Goal: Information Seeking & Learning: Learn about a topic

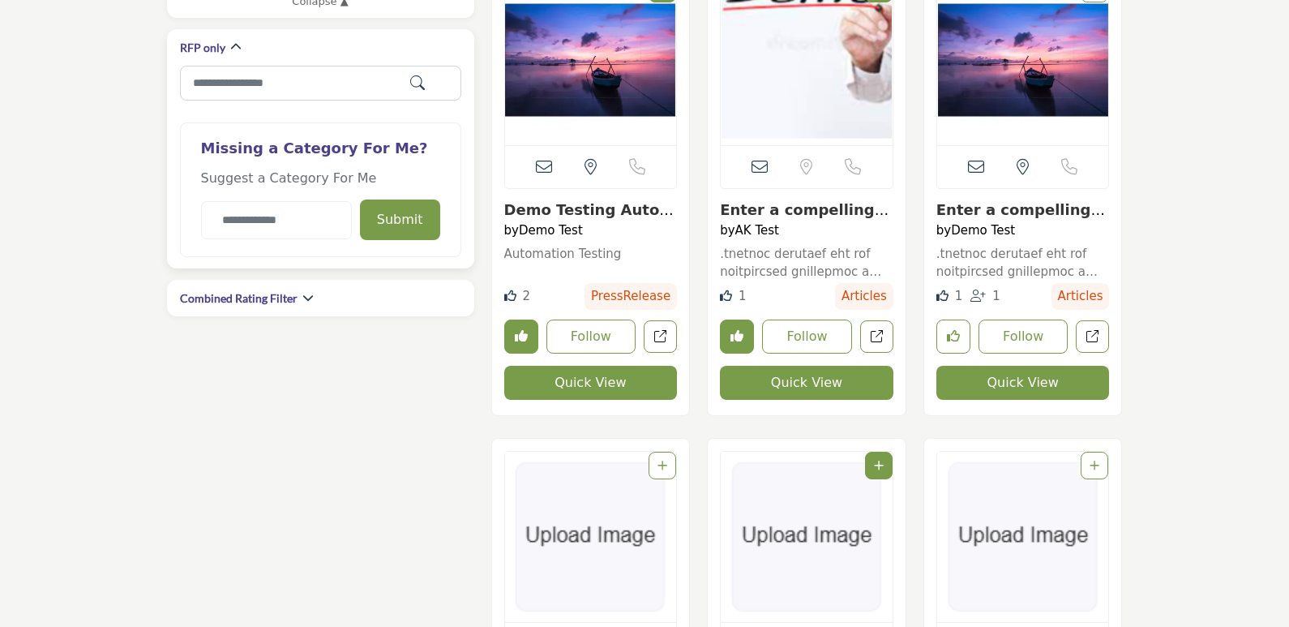
scroll to position [892, 0]
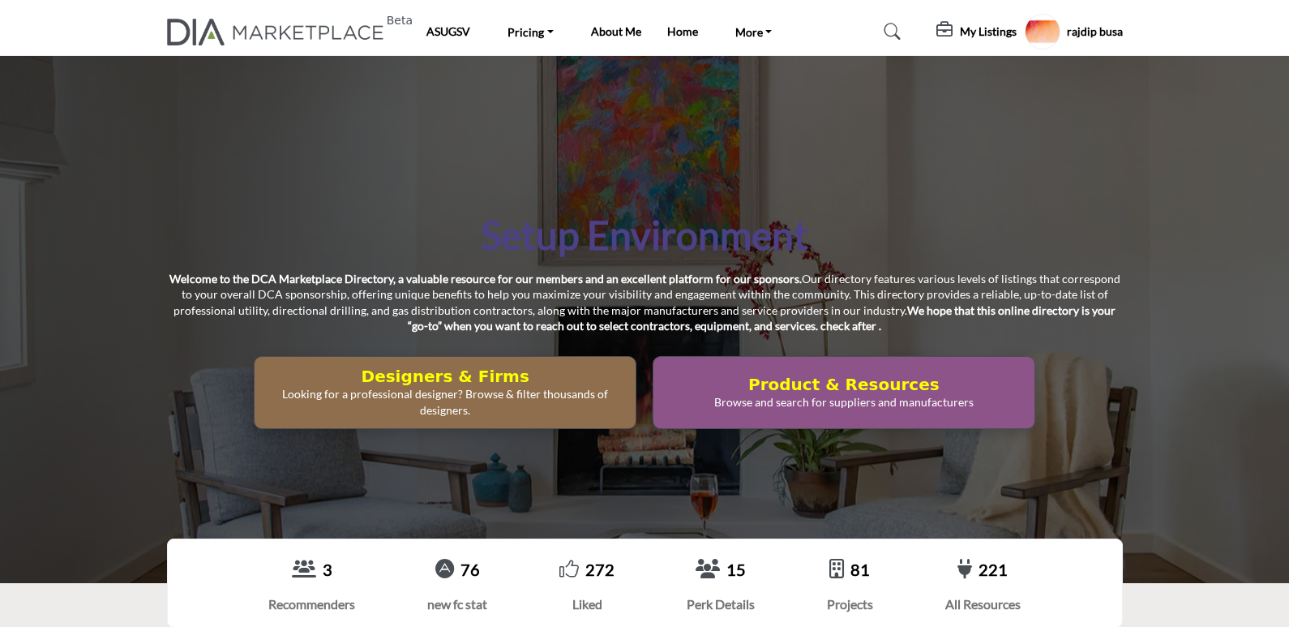
click at [799, 164] on div "Setup Environment Welcome to the DCA Marketplace Directory, a valuable resource…" at bounding box center [644, 319] width 1289 height 527
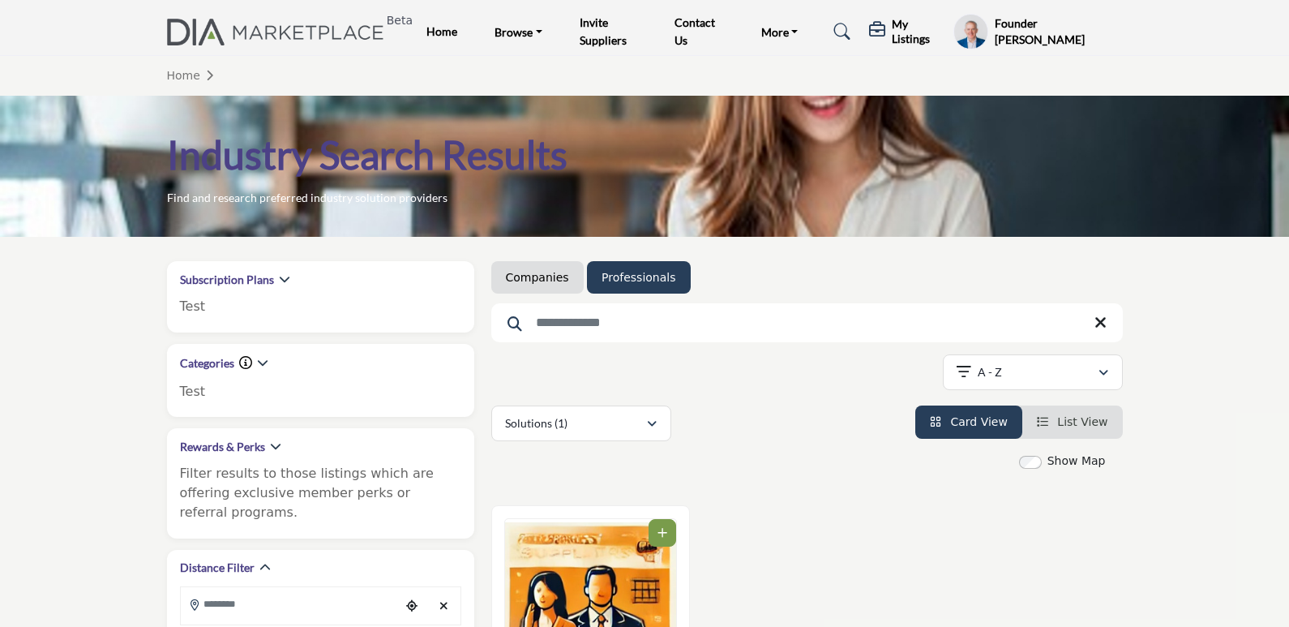
click at [212, 19] on img at bounding box center [280, 32] width 226 height 27
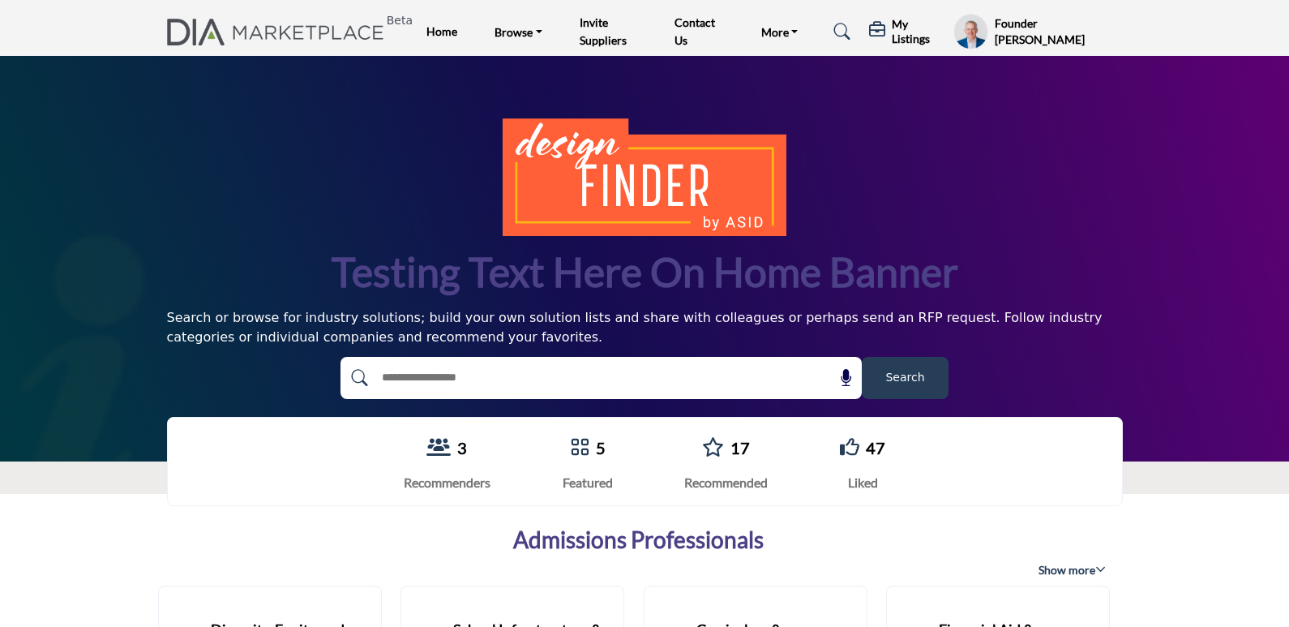
click at [905, 361] on button "Search" at bounding box center [905, 378] width 87 height 42
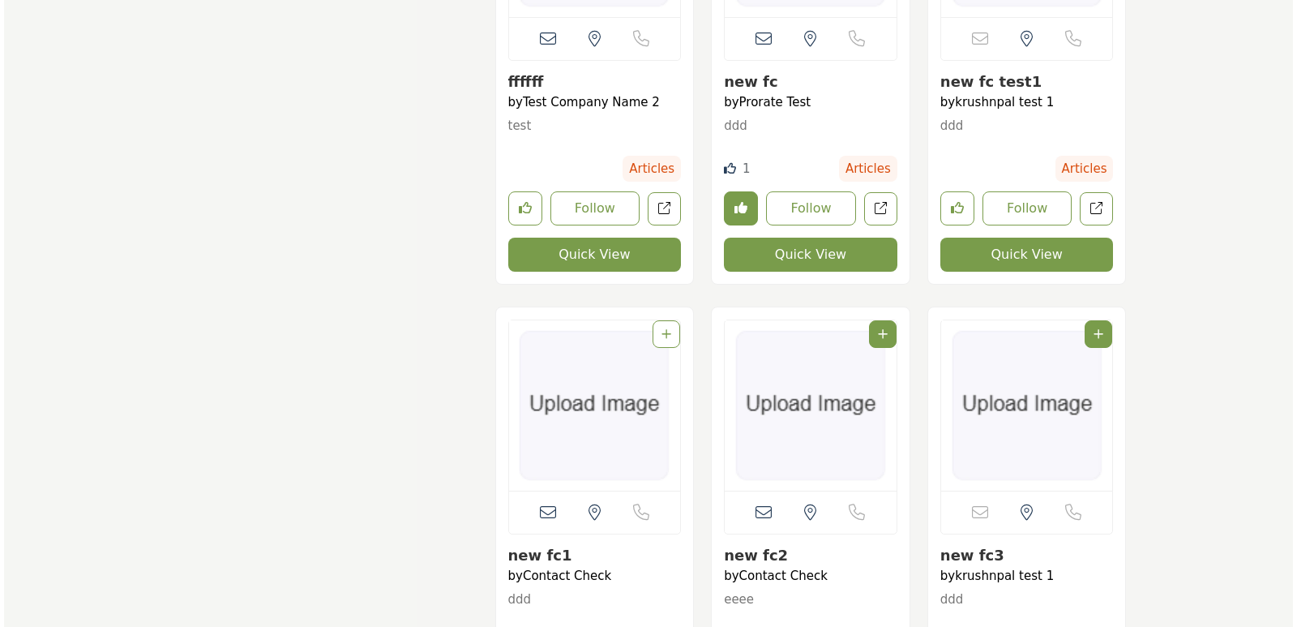
scroll to position [649, 0]
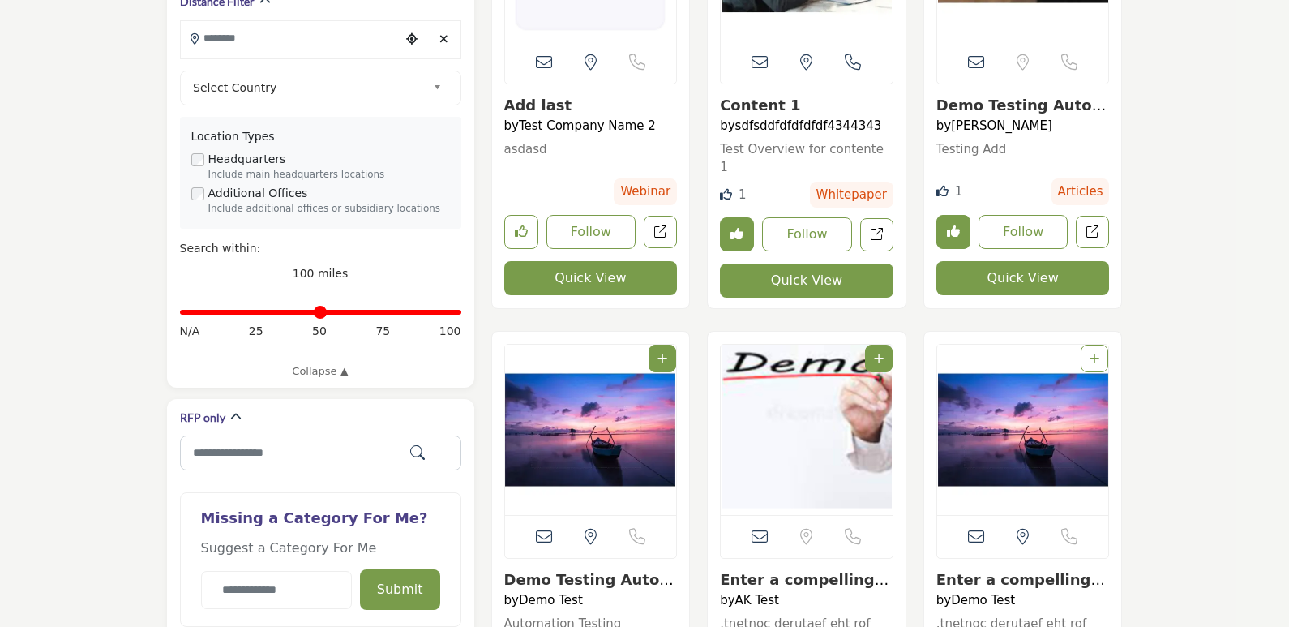
click at [791, 274] on button "Quick View" at bounding box center [807, 281] width 174 height 34
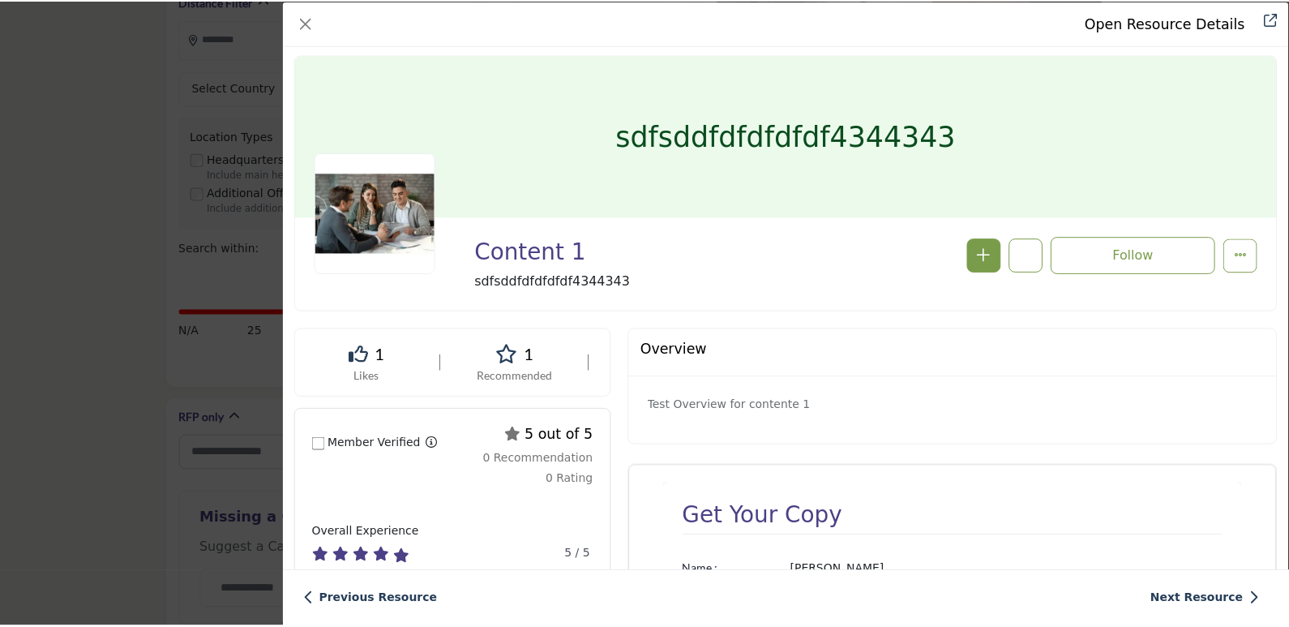
scroll to position [0, 0]
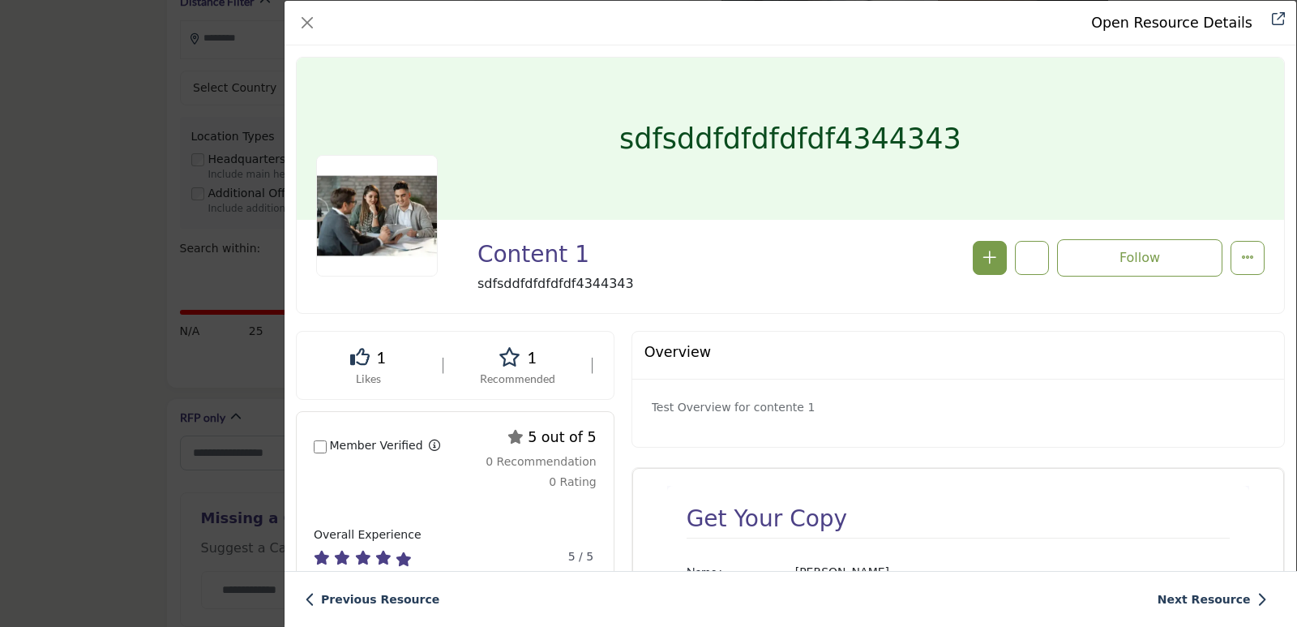
click at [99, 311] on div "Open Resource Details Content 1 Follow Following" at bounding box center [648, 313] width 1297 height 627
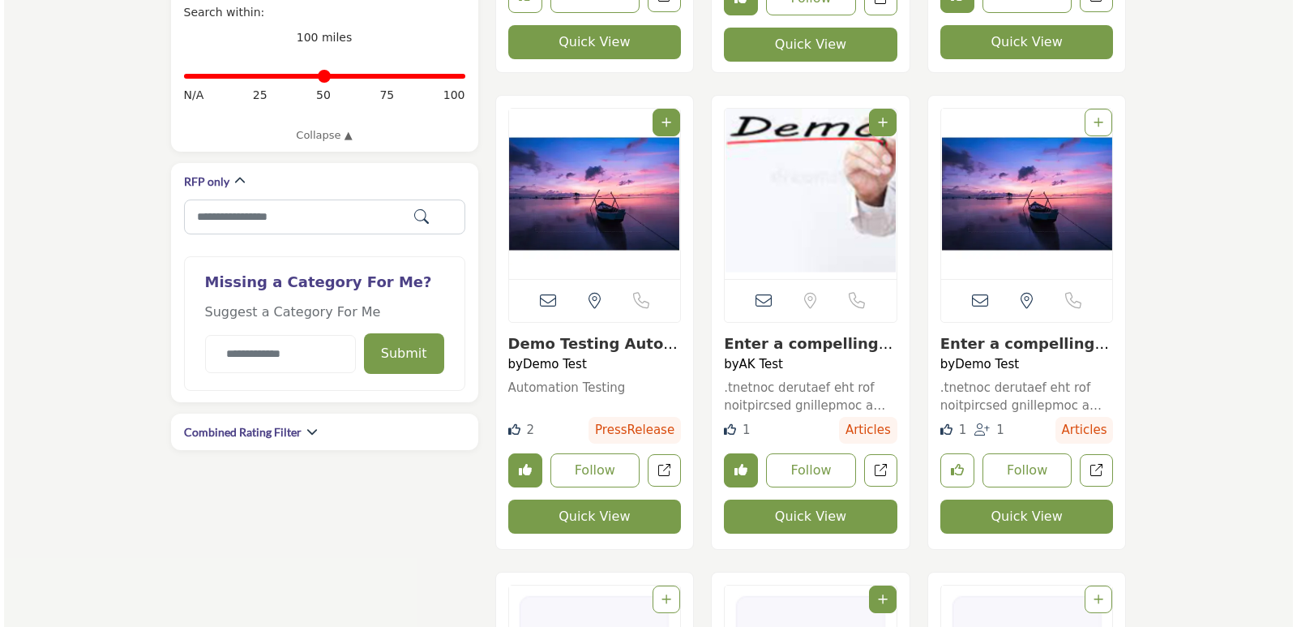
scroll to position [892, 0]
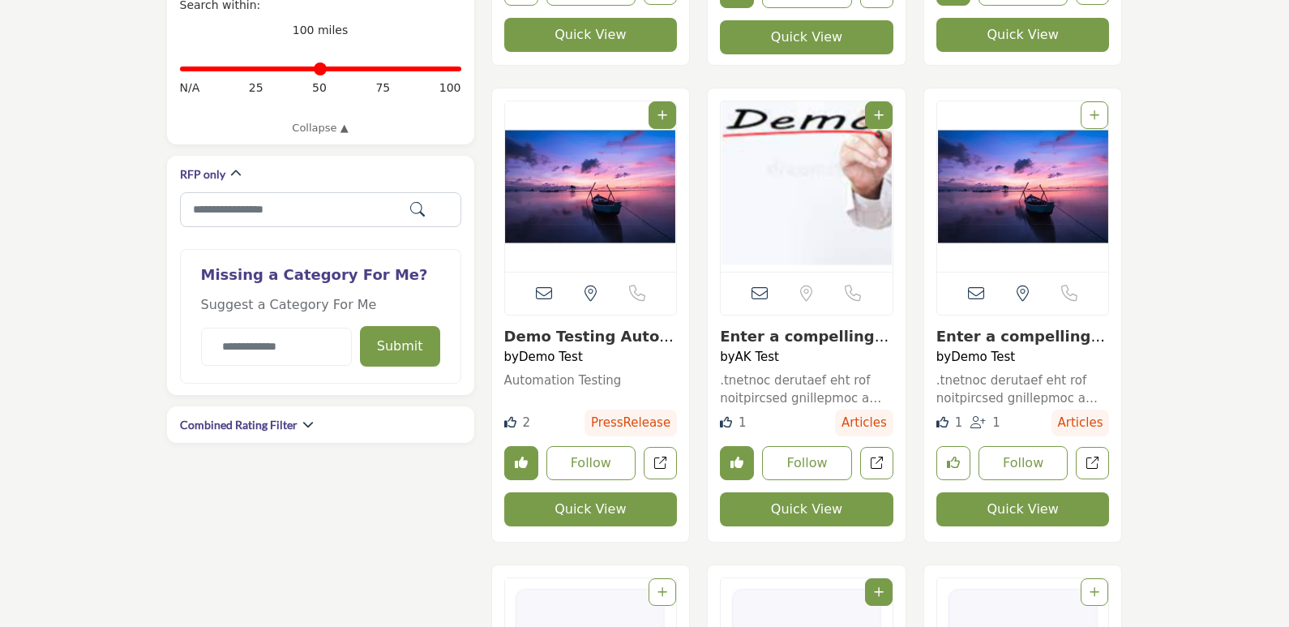
click at [564, 512] on button "Quick View" at bounding box center [591, 509] width 174 height 34
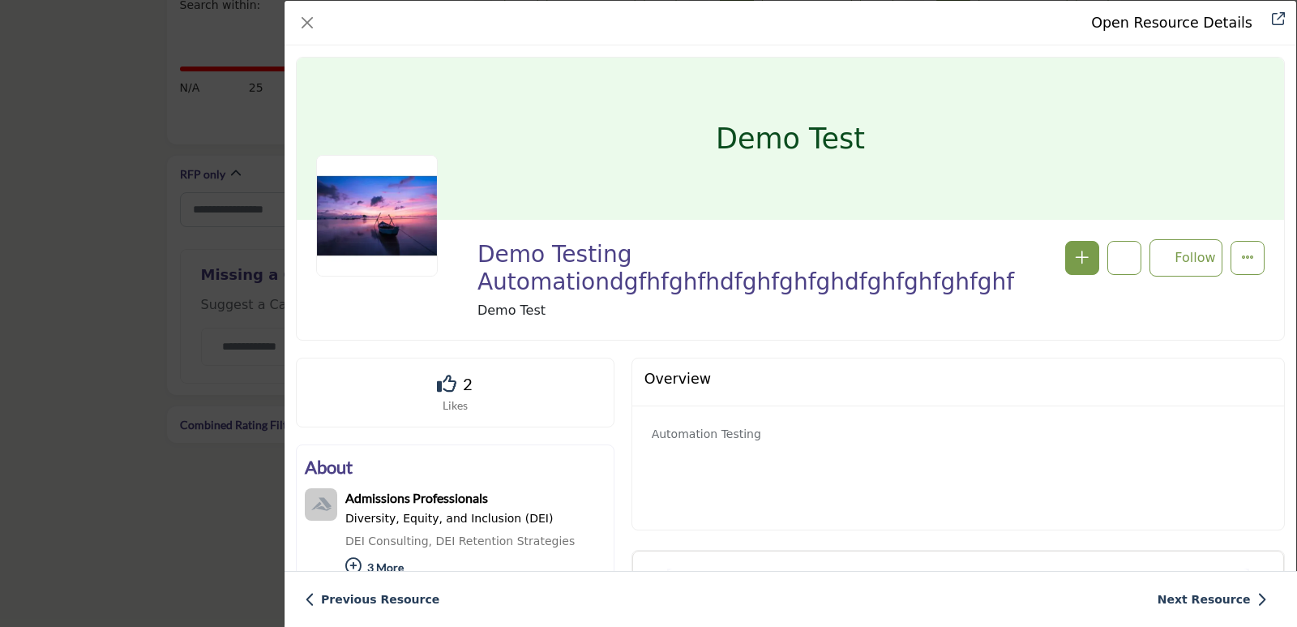
drag, startPoint x: 1087, startPoint y: 20, endPoint x: 1285, endPoint y: 41, distance: 199.7
click at [1285, 41] on div "Open Resource Details" at bounding box center [791, 23] width 1012 height 45
click at [965, 77] on div "Demo Test" at bounding box center [791, 139] width 988 height 162
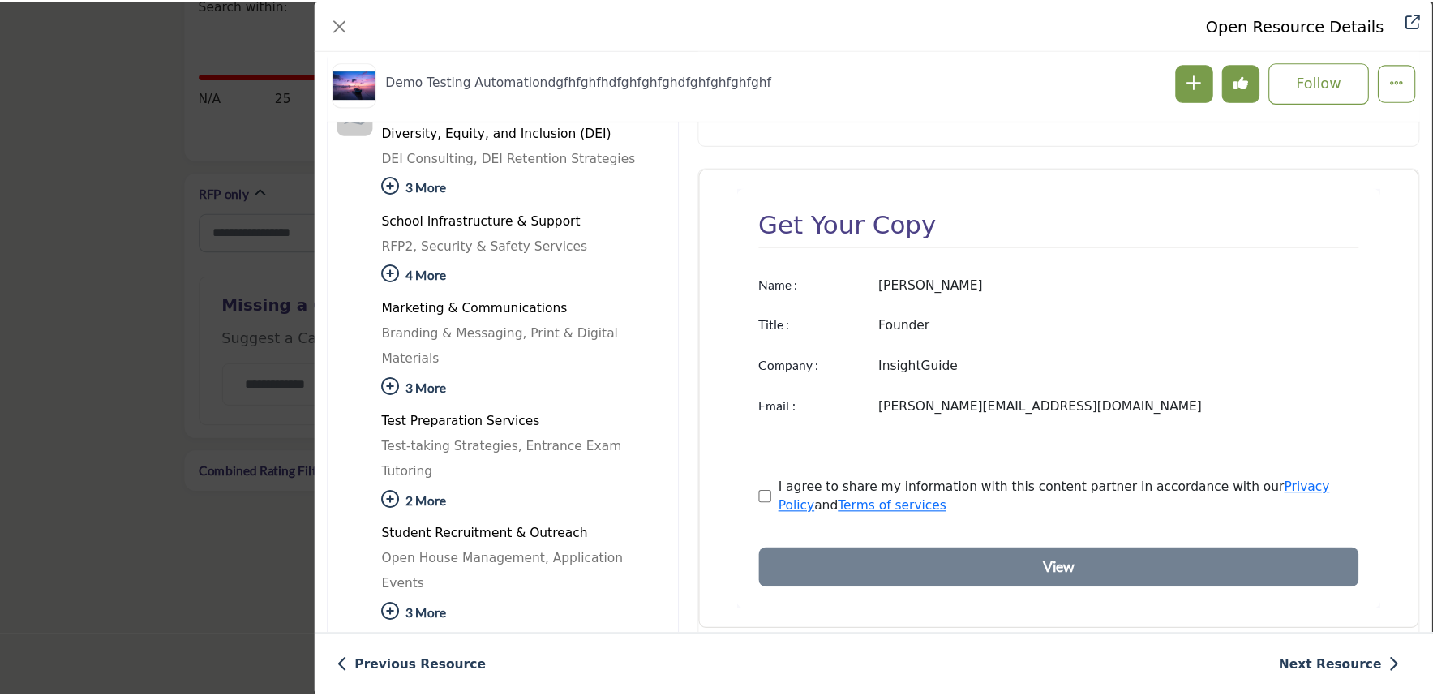
scroll to position [471, 0]
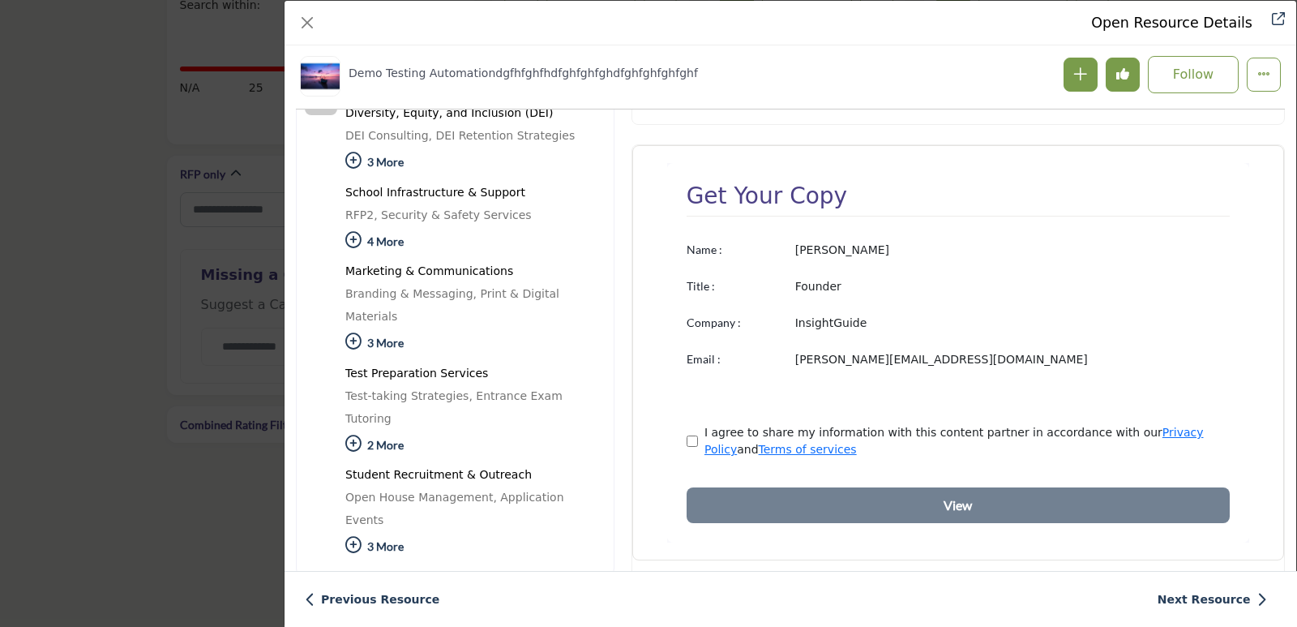
click at [109, 311] on div "Open Resource Details Demo Testing Automationdgfhfghfhdfghfghfghdfghfghfghfghf …" at bounding box center [648, 313] width 1297 height 627
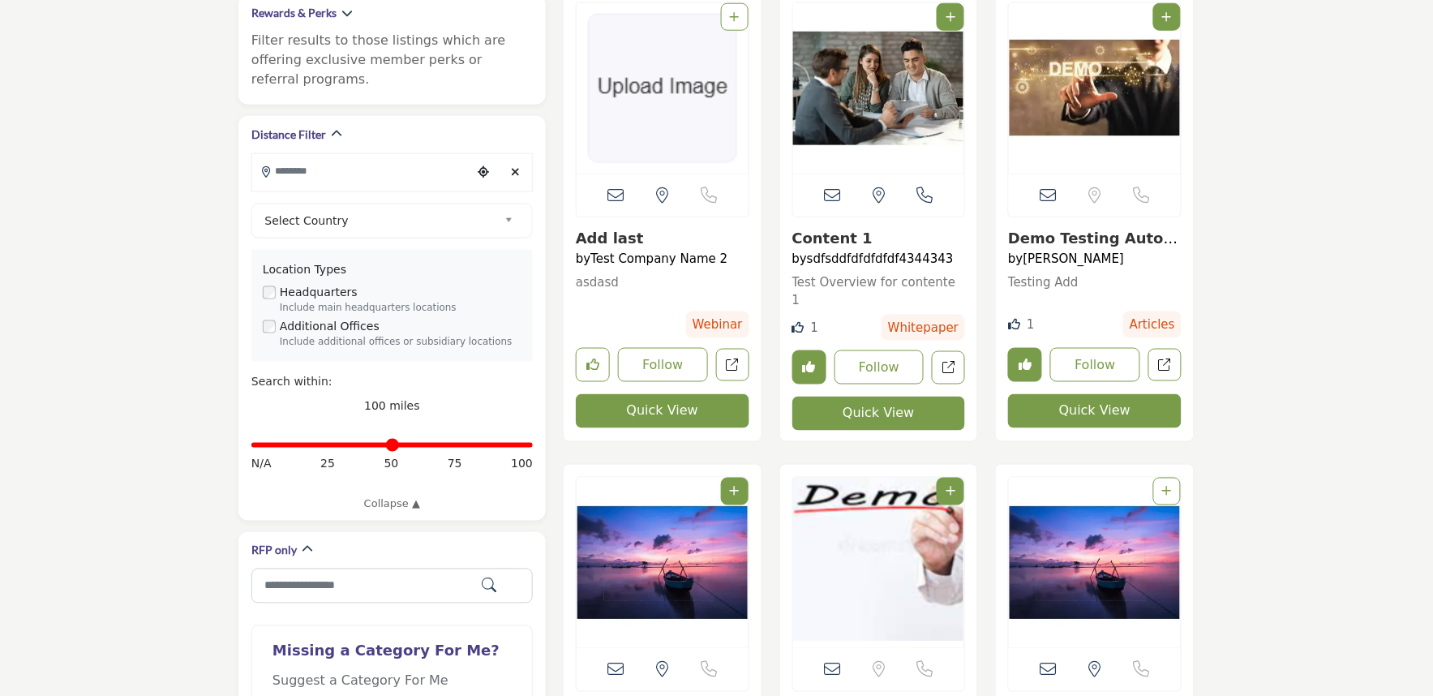
scroll to position [0, 0]
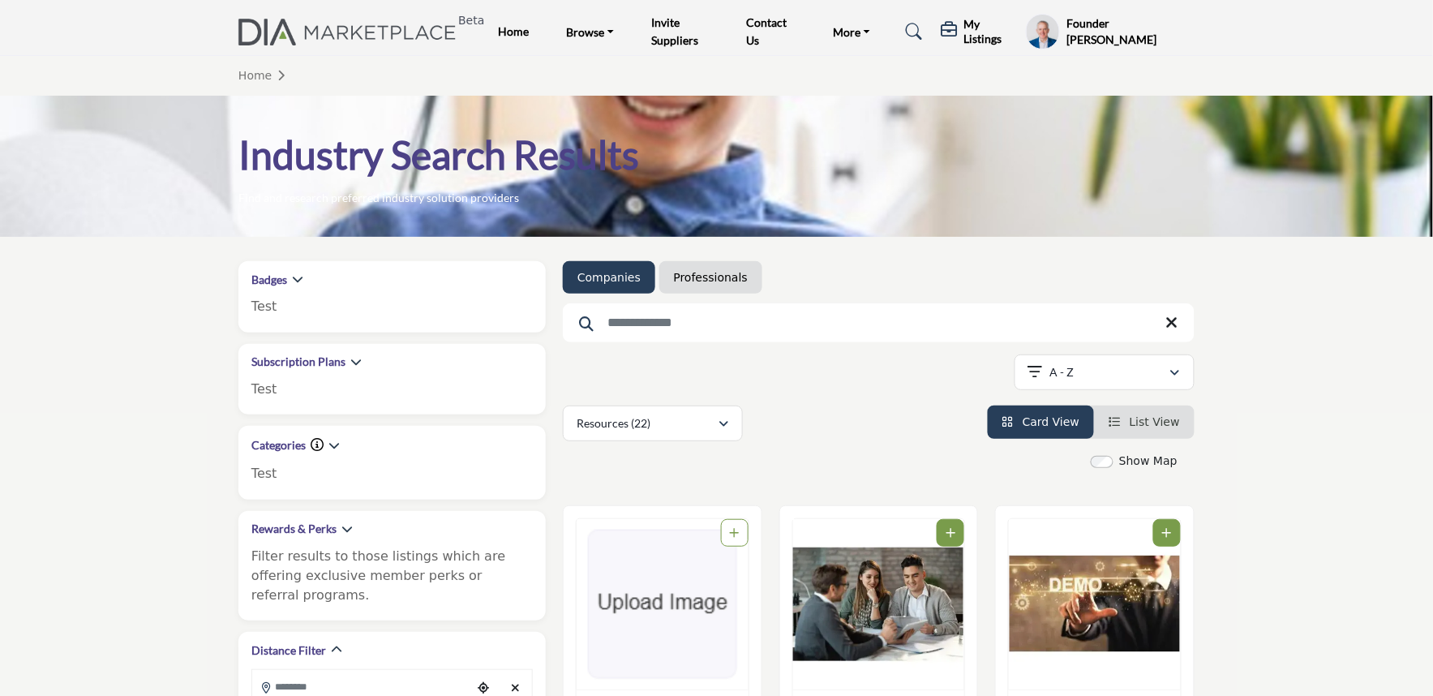
click at [641, 185] on div "Industry Search Results Find and research preferred industry solution providers" at bounding box center [716, 168] width 956 height 76
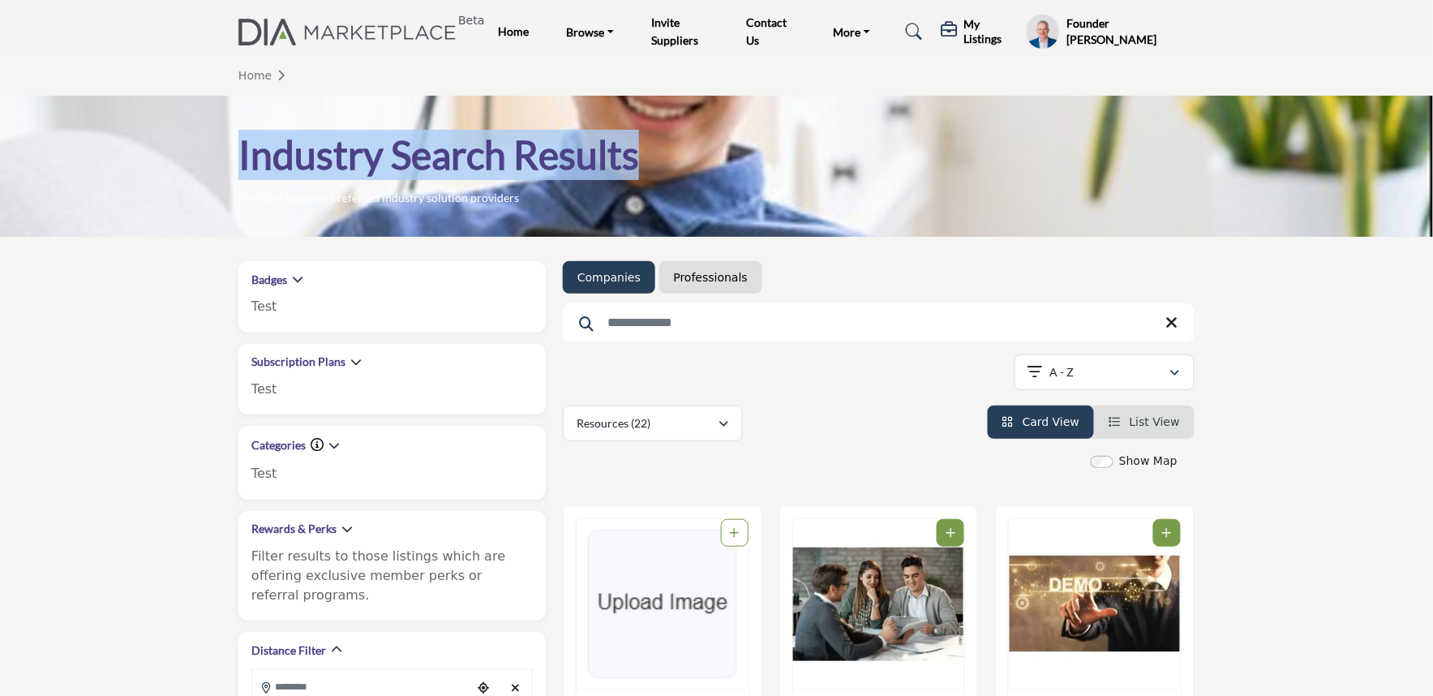
drag, startPoint x: 535, startPoint y: 148, endPoint x: 181, endPoint y: 163, distance: 354.7
click at [181, 163] on div "Industry Search Results Find and research preferred industry solution providers" at bounding box center [716, 166] width 1433 height 141
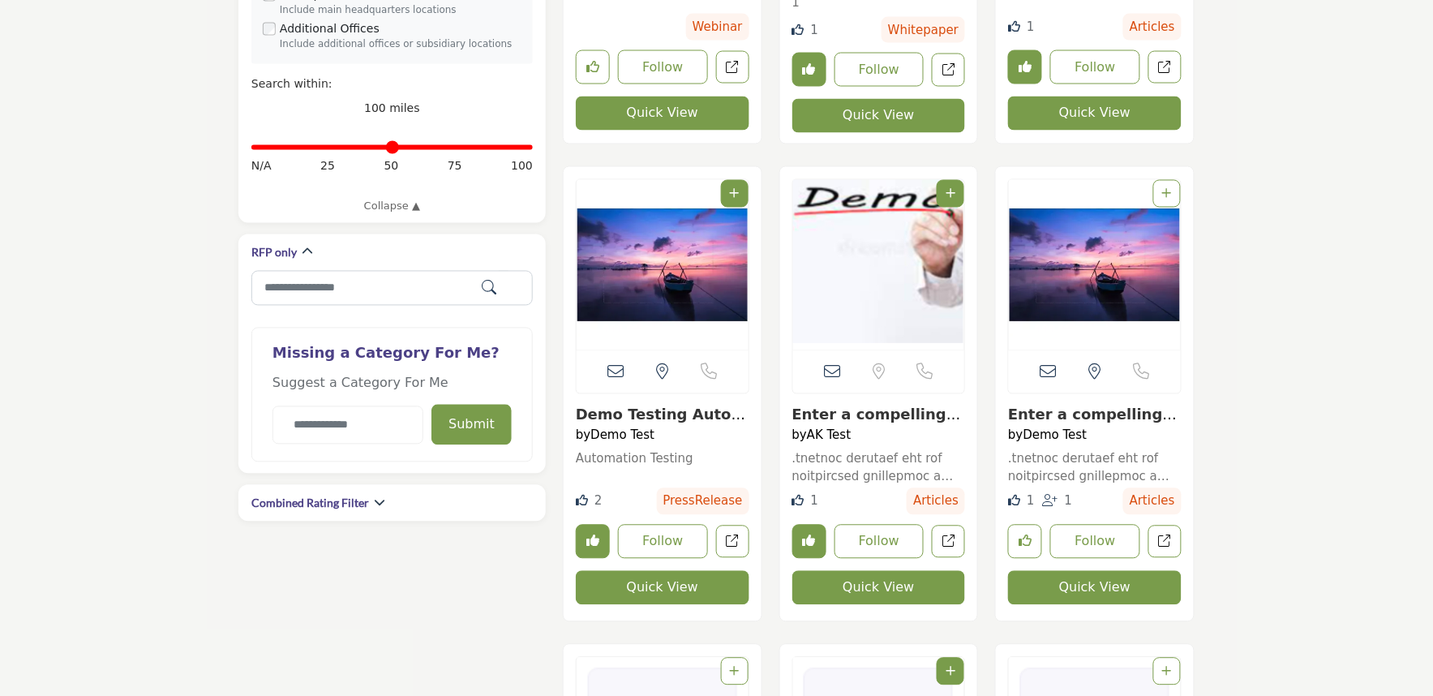
scroll to position [991, 0]
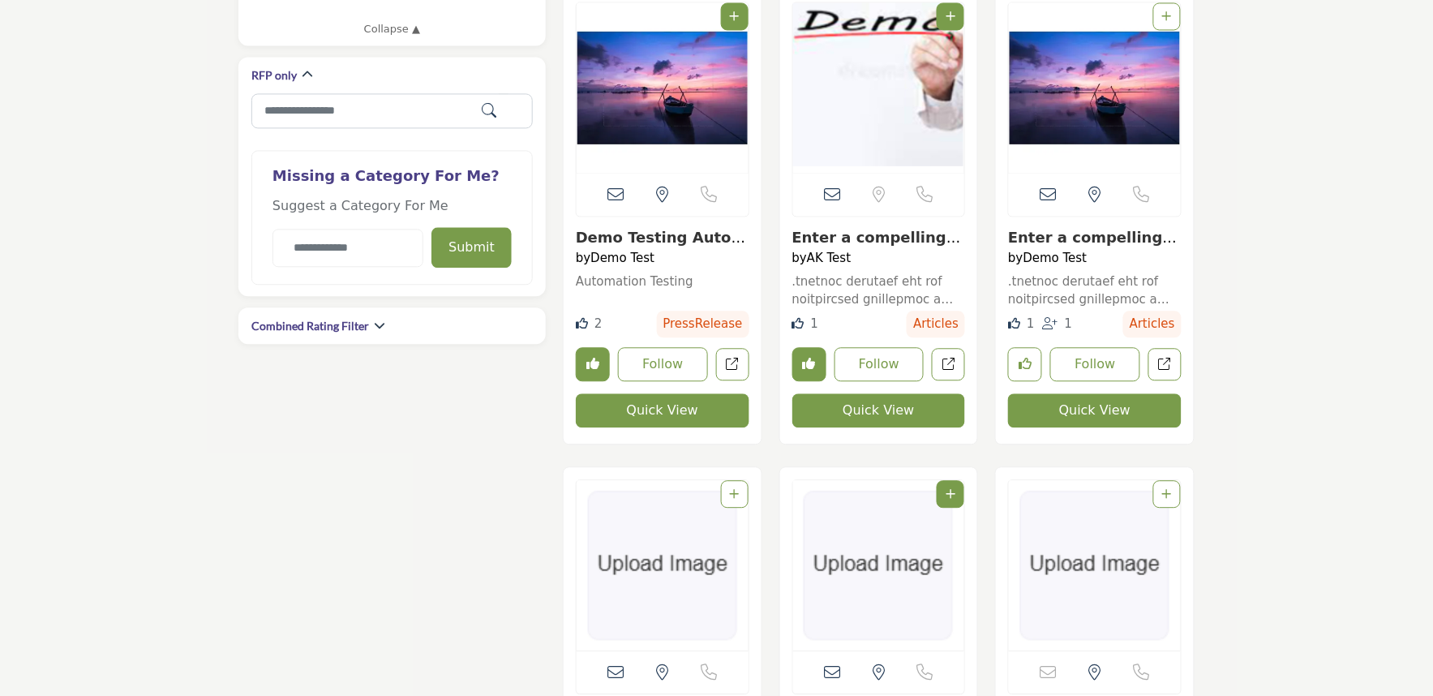
click at [872, 423] on button "Quick View" at bounding box center [879, 410] width 174 height 34
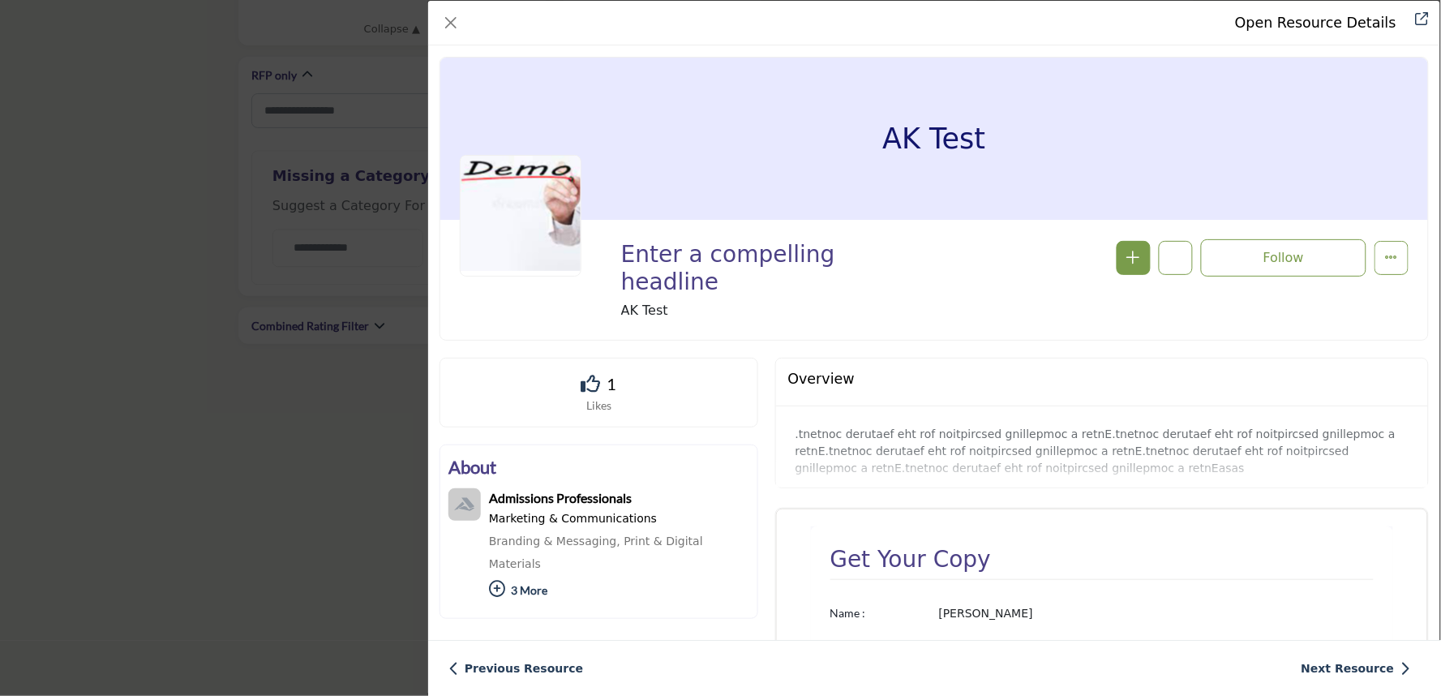
click at [173, 200] on div "Open Resource Details Enter a compelling headline Follow Following" at bounding box center [720, 348] width 1441 height 696
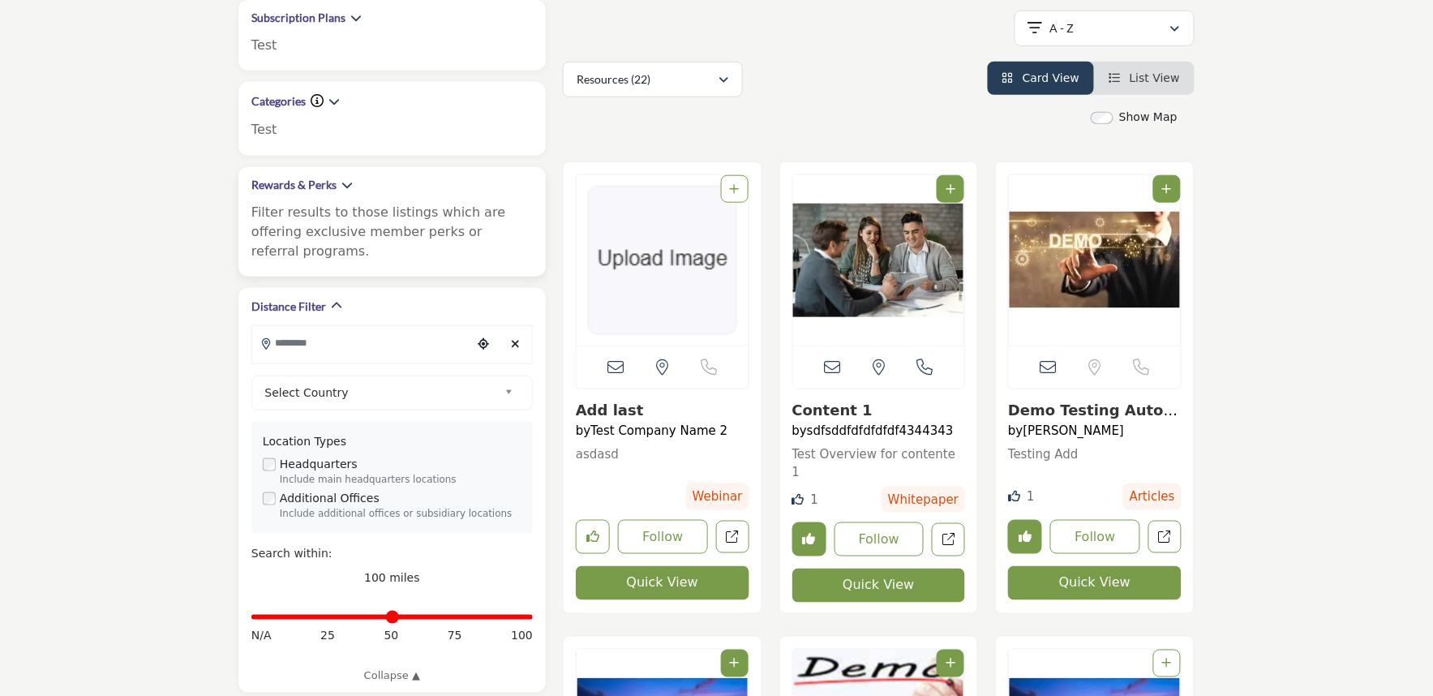
scroll to position [0, 0]
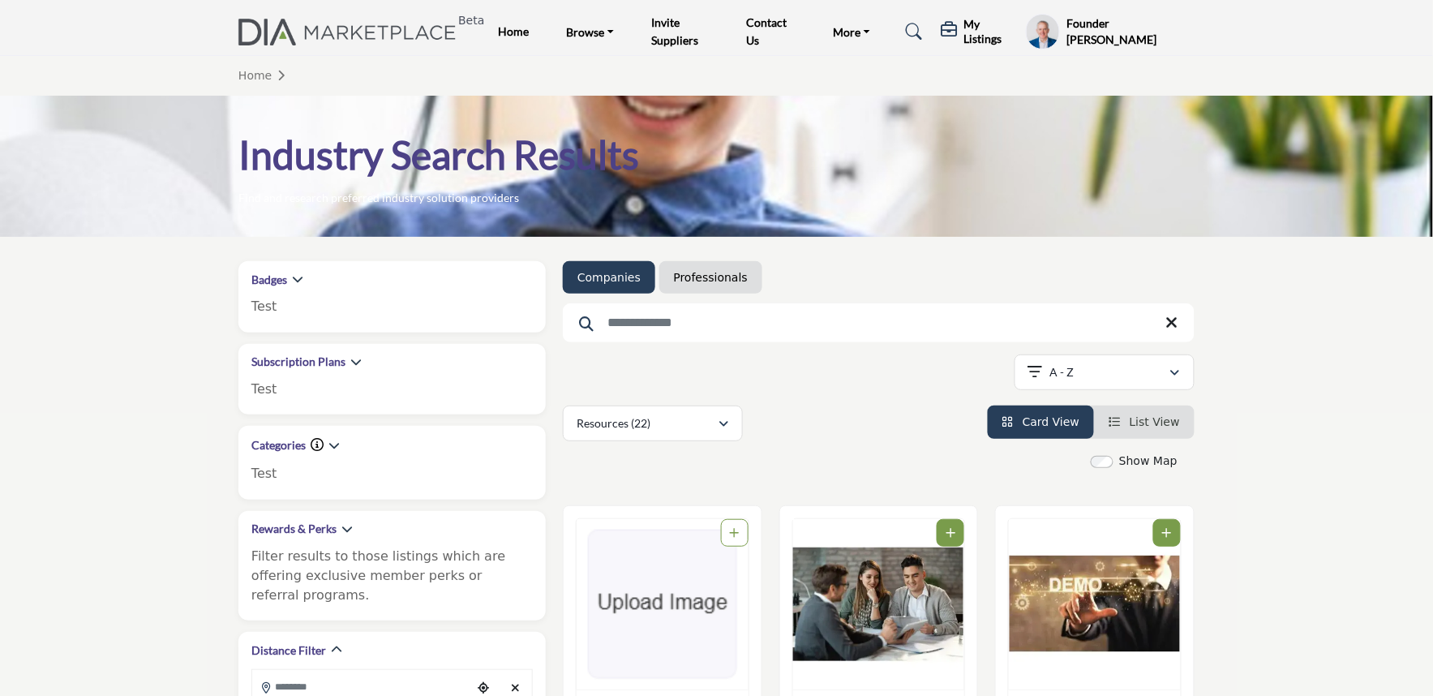
click at [771, 389] on div "Showing 22 results out of 22 A - Z" at bounding box center [879, 374] width 632 height 41
